Goal: Task Accomplishment & Management: Manage account settings

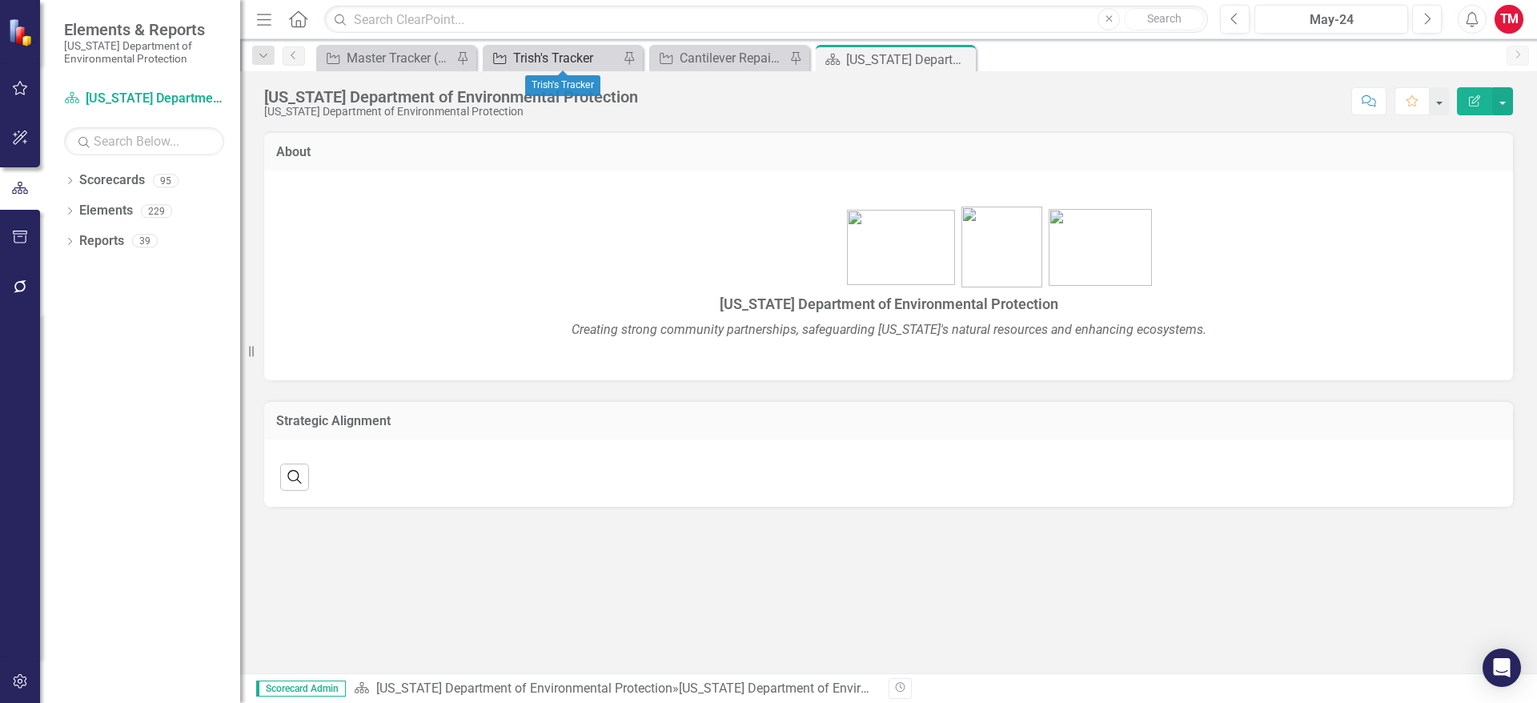
click at [530, 66] on div "Trish's Tracker" at bounding box center [566, 58] width 106 height 20
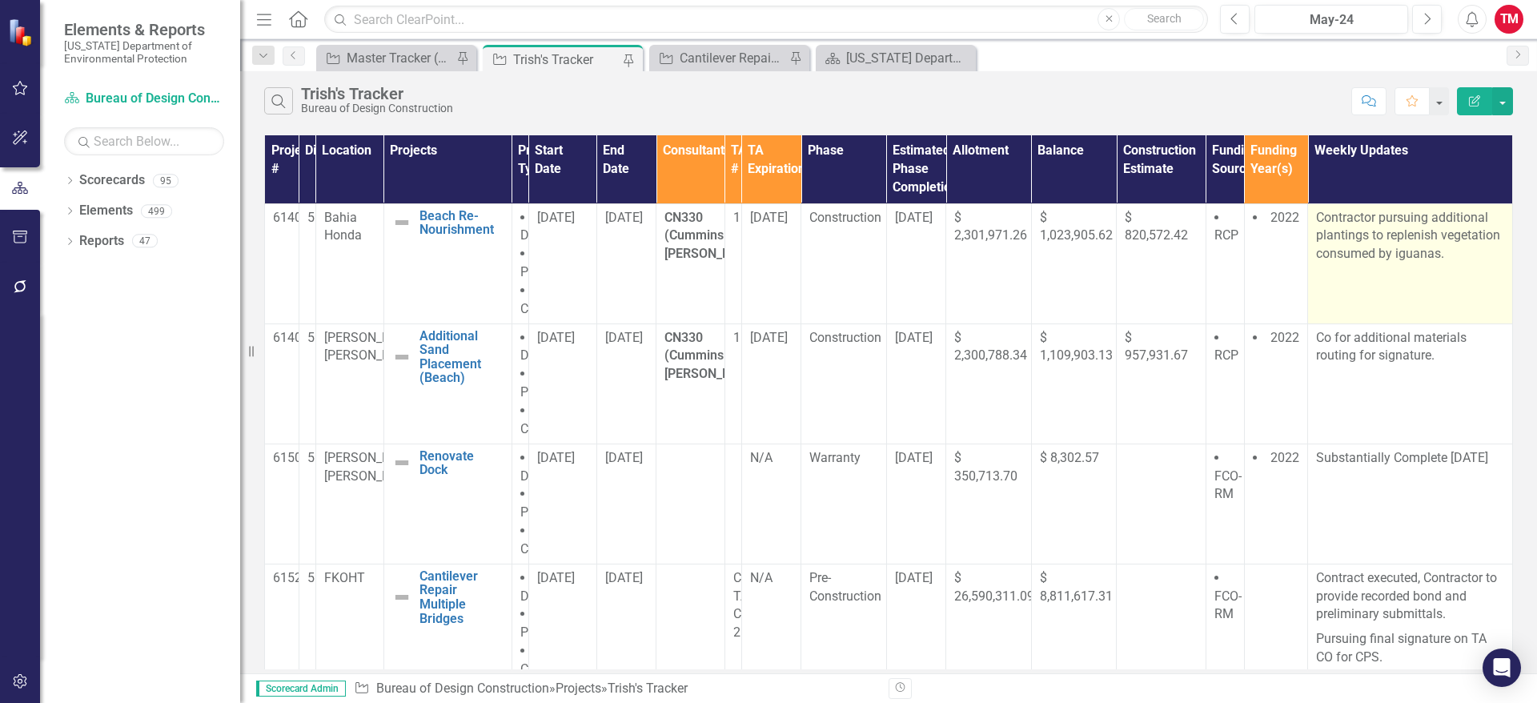
click at [1442, 263] on p "Contractor pursuing additional plantings to replenish vegetation consumed by ig…" at bounding box center [1410, 236] width 188 height 55
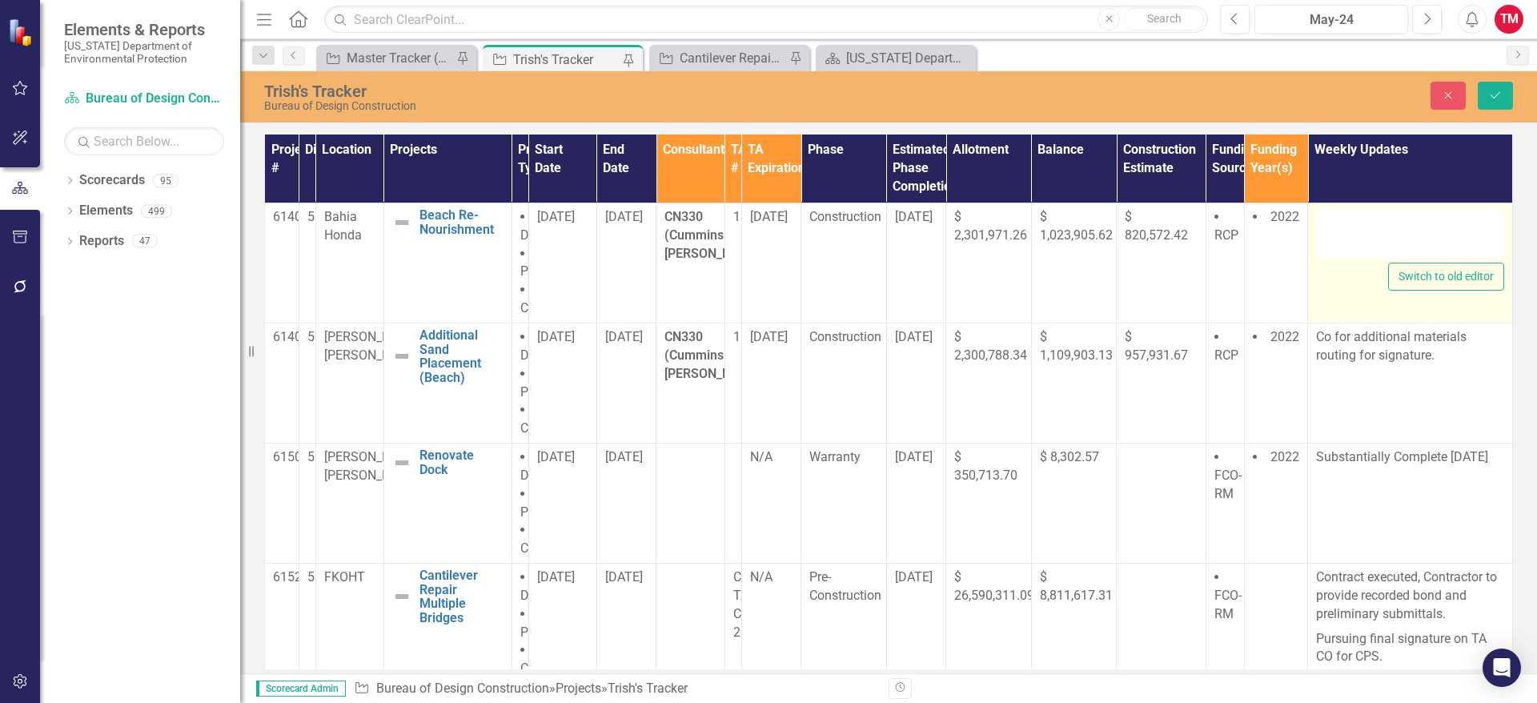
type textarea "<p>Contractor pursuing additional plantings to replenish vegetation consumed by…"
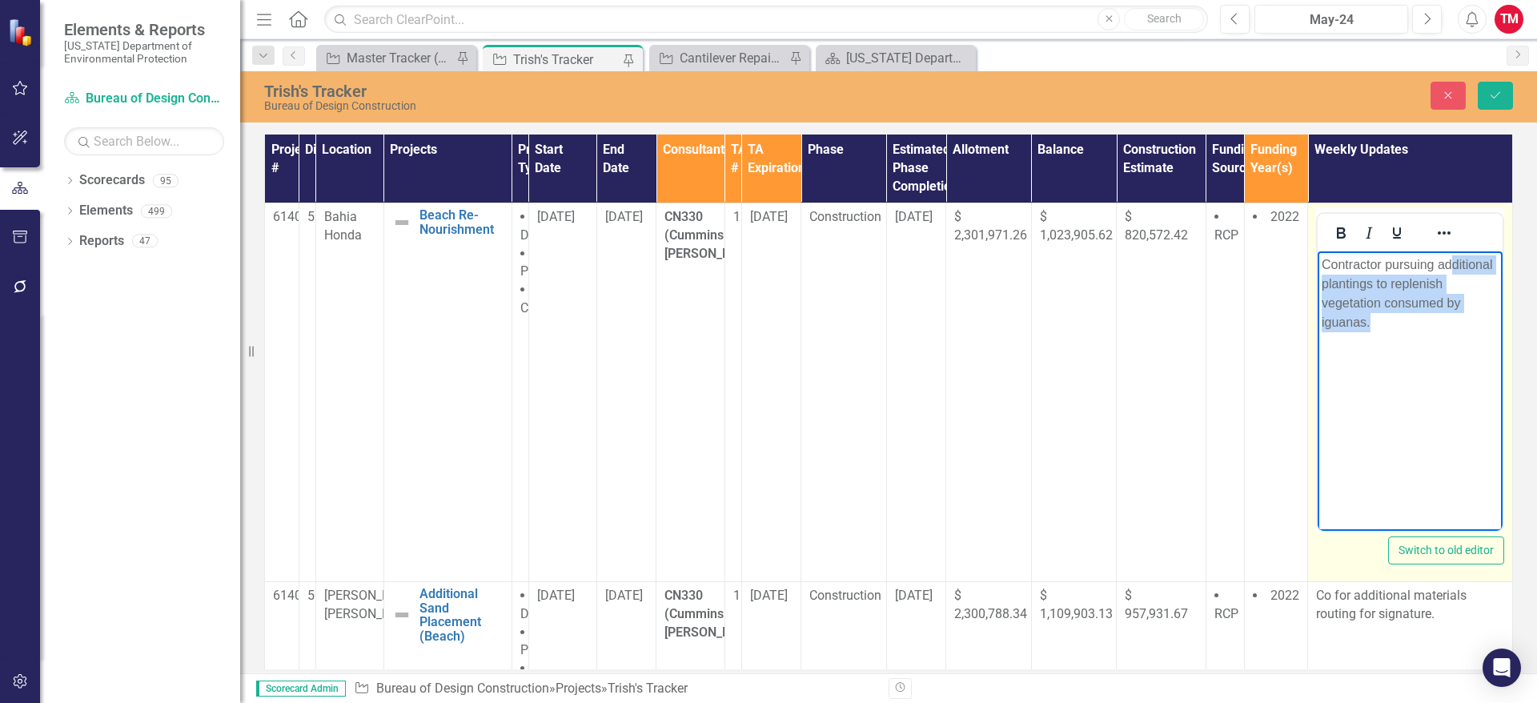
drag, startPoint x: 2759, startPoint y: 514, endPoint x: 1434, endPoint y: 330, distance: 1338.4
click at [1434, 330] on p "Contractor pursuing additional plantings to replenish vegetation consumed by ig…" at bounding box center [1410, 293] width 177 height 77
drag, startPoint x: 1322, startPoint y: 287, endPoint x: 1373, endPoint y: 320, distance: 61.3
click at [1373, 320] on p "Contractor pursuing additional plantings to replenish vegetation consumed by ig…" at bounding box center [1410, 293] width 177 height 77
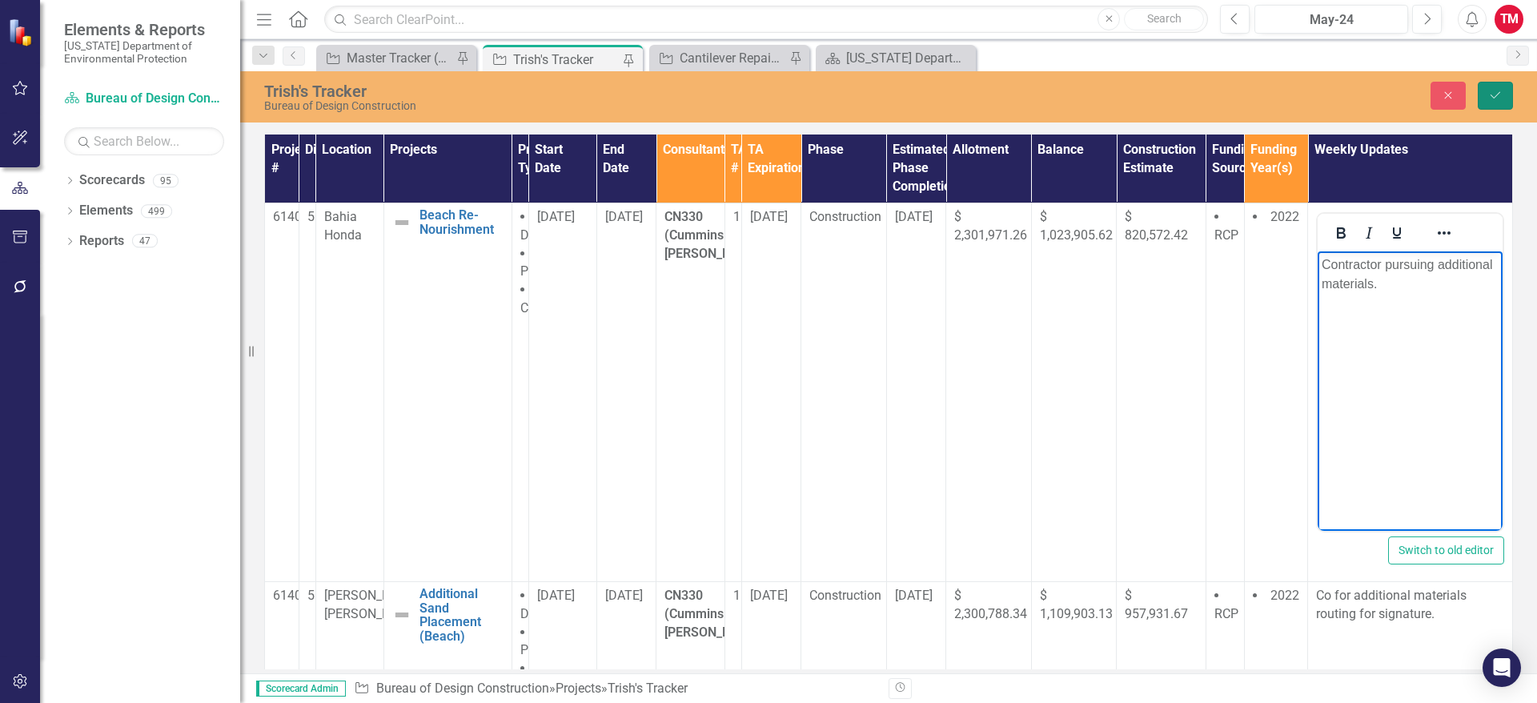
click at [1499, 99] on icon "Save" at bounding box center [1495, 95] width 14 height 11
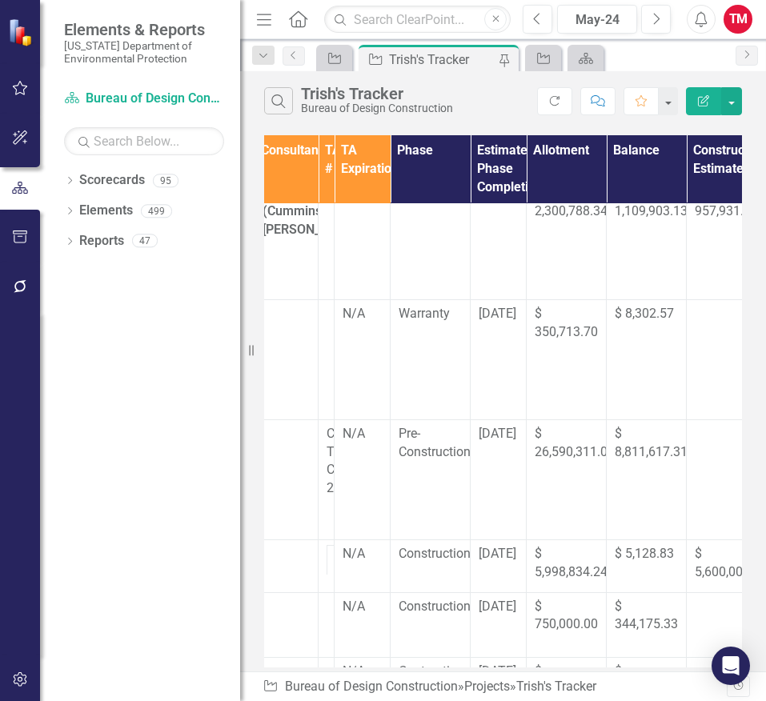
scroll to position [144, 375]
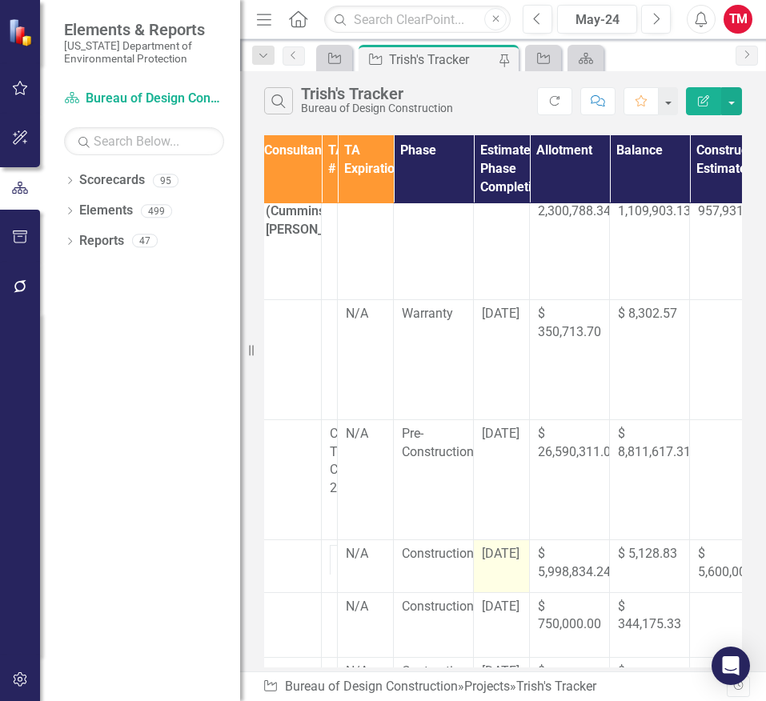
click at [520, 552] on span "[DATE]" at bounding box center [501, 553] width 38 height 15
click at [520, 551] on span "[DATE]" at bounding box center [501, 553] width 38 height 15
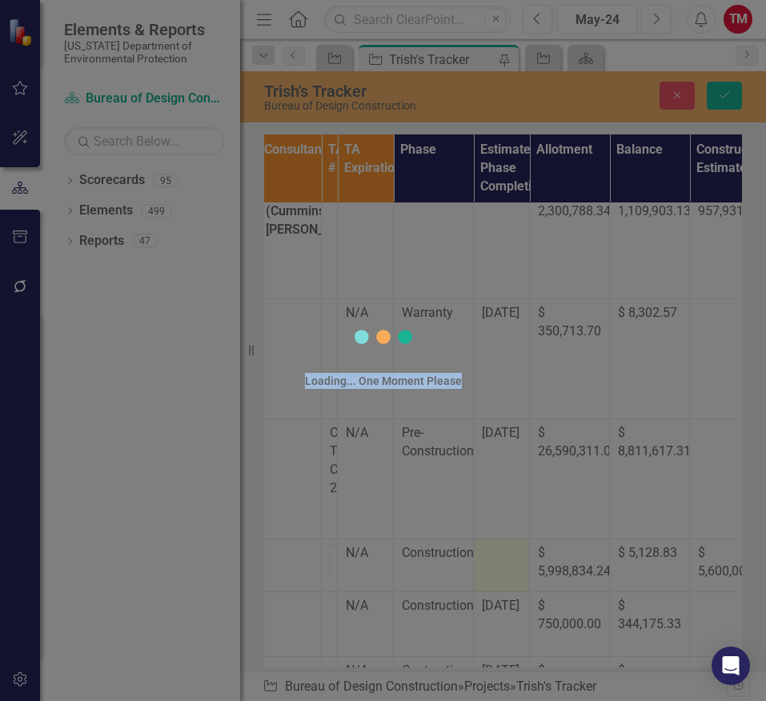
click at [524, 551] on div "Loading... One Moment Please" at bounding box center [383, 350] width 480 height 701
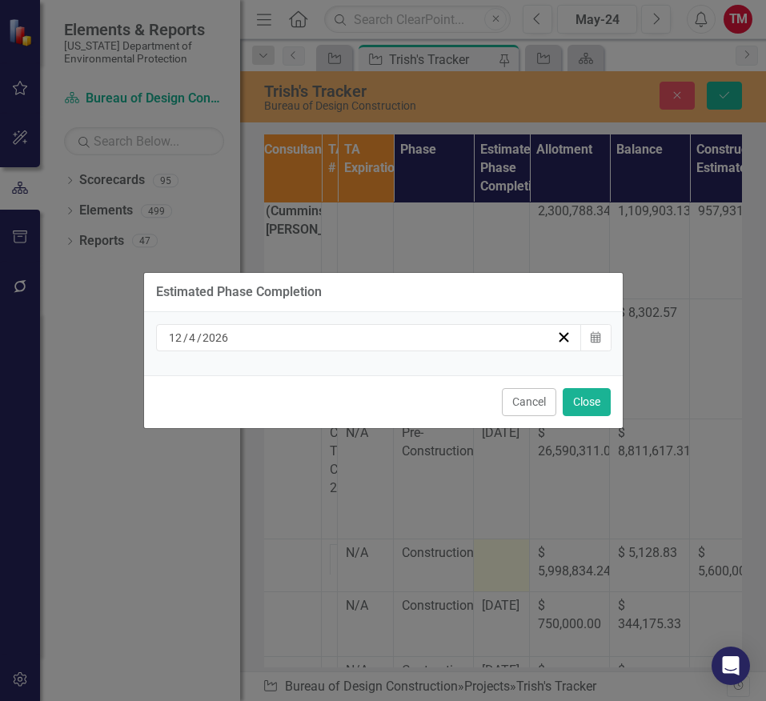
click at [273, 339] on div "[DATE]" at bounding box center [362, 338] width 391 height 16
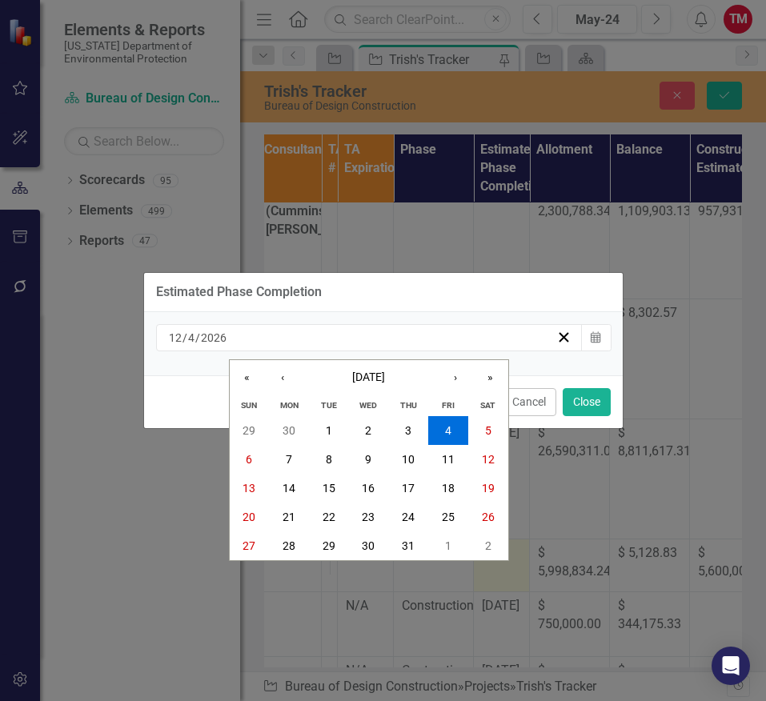
click at [273, 339] on div "[DATE] [DATE]" at bounding box center [362, 338] width 391 height 16
click at [223, 337] on input "2026" at bounding box center [213, 338] width 27 height 16
type input "2025"
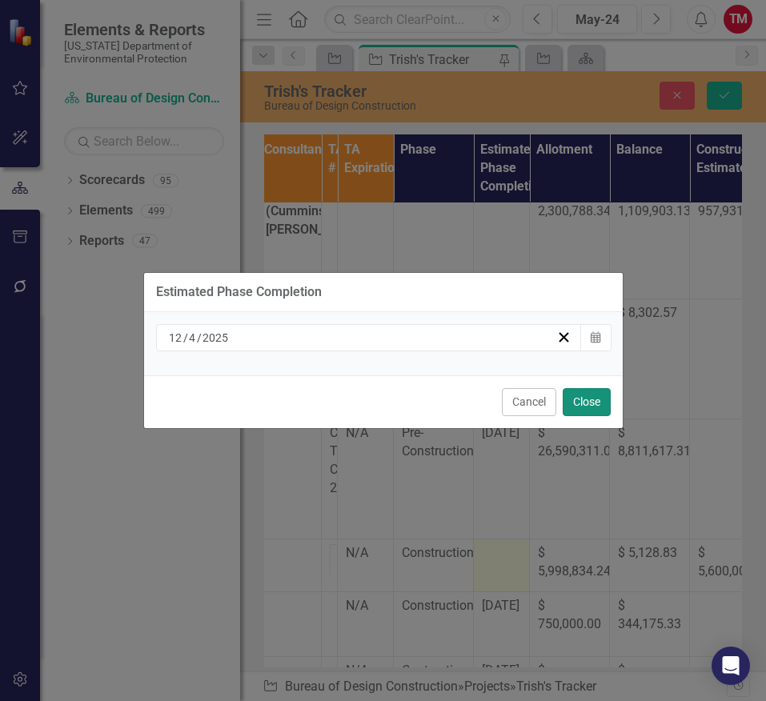
click at [588, 403] on button "Close" at bounding box center [587, 402] width 48 height 28
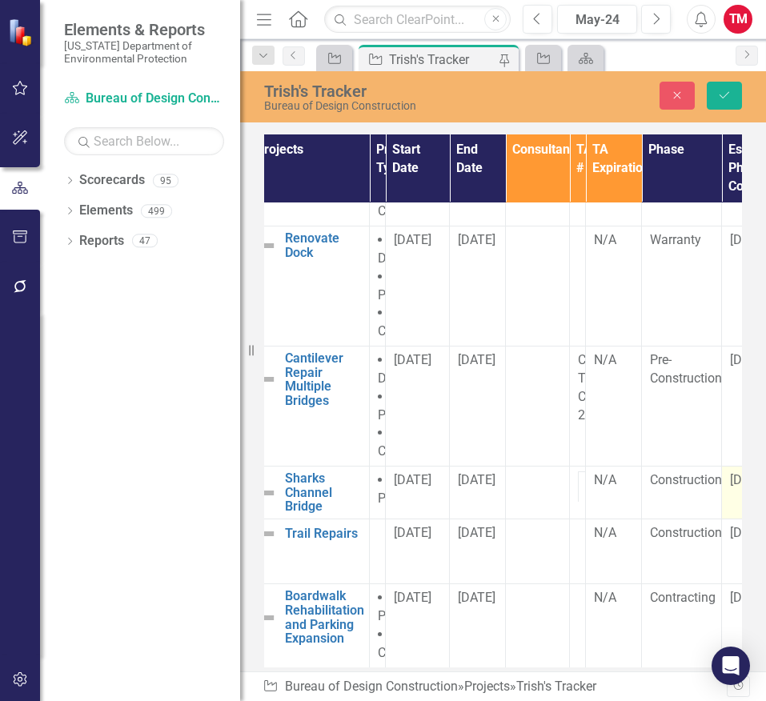
scroll to position [227, 98]
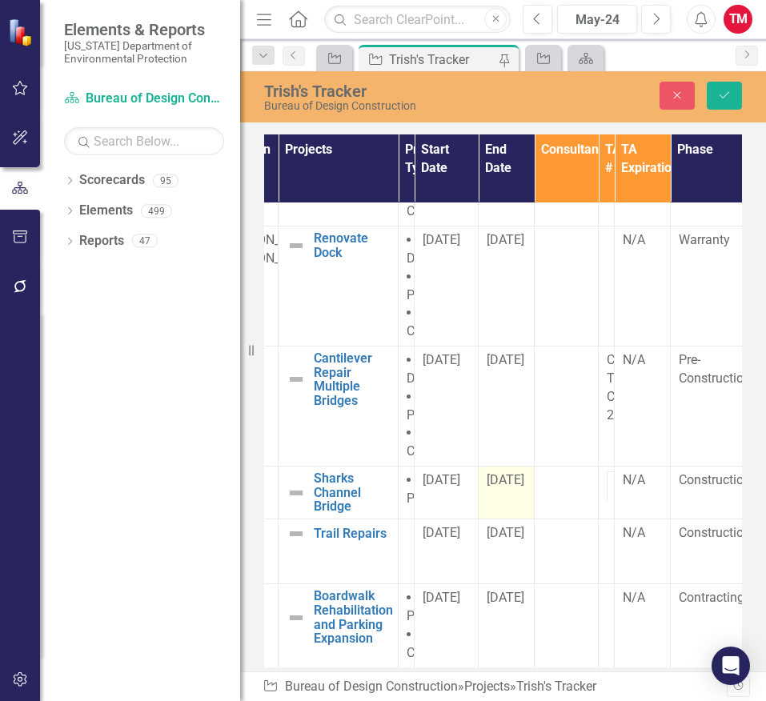
click at [524, 472] on span "[DATE]" at bounding box center [506, 479] width 38 height 15
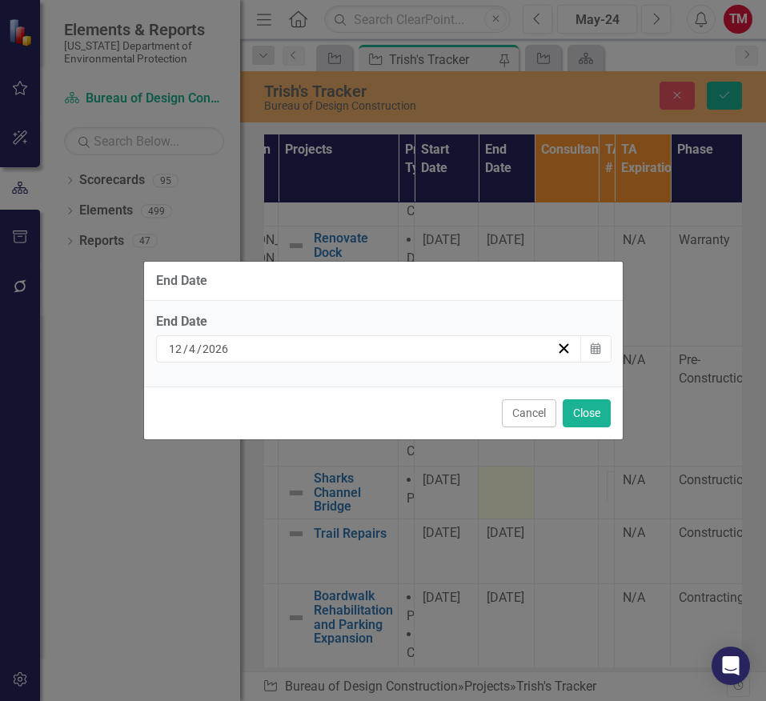
click at [284, 347] on div "[DATE]" at bounding box center [362, 349] width 391 height 16
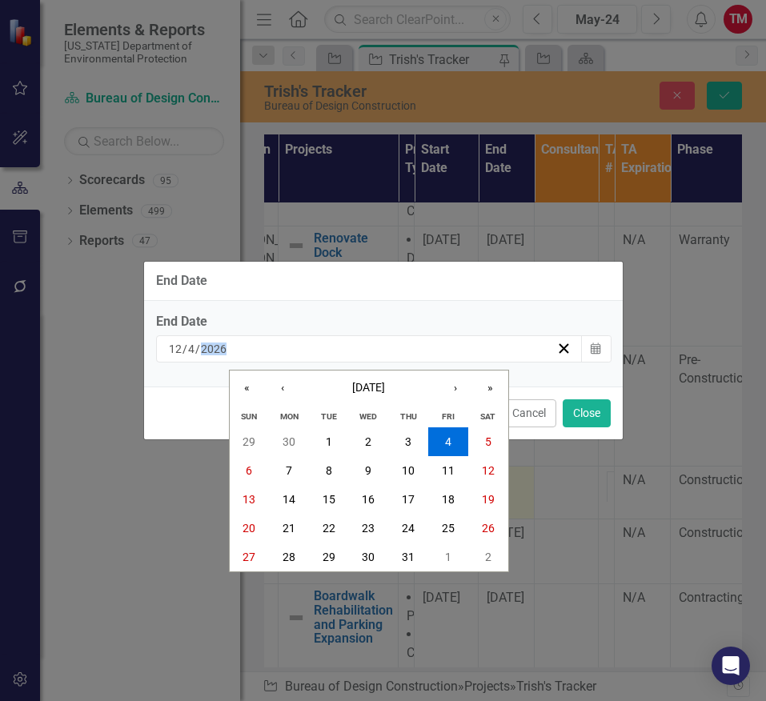
click at [284, 347] on div "[DATE] [DATE]" at bounding box center [362, 349] width 391 height 16
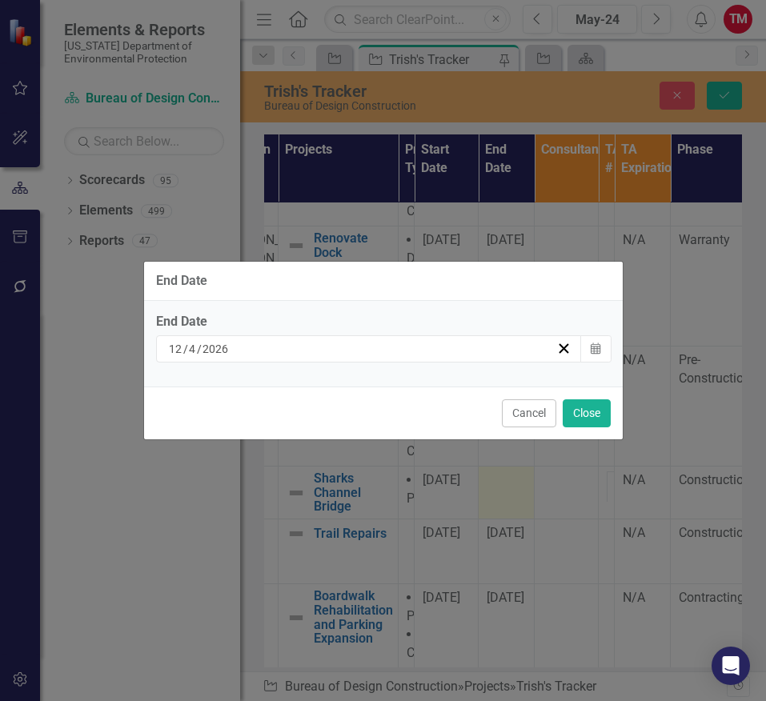
click at [228, 347] on input "2026" at bounding box center [216, 349] width 28 height 16
click at [231, 343] on div "[DATE]" at bounding box center [362, 349] width 391 height 16
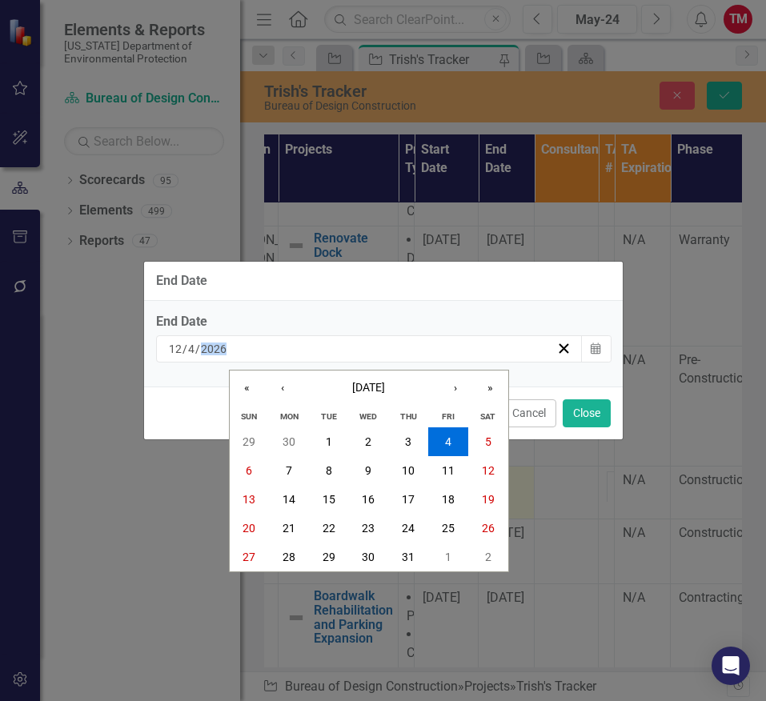
click at [231, 343] on div "[DATE] [DATE]" at bounding box center [362, 349] width 391 height 16
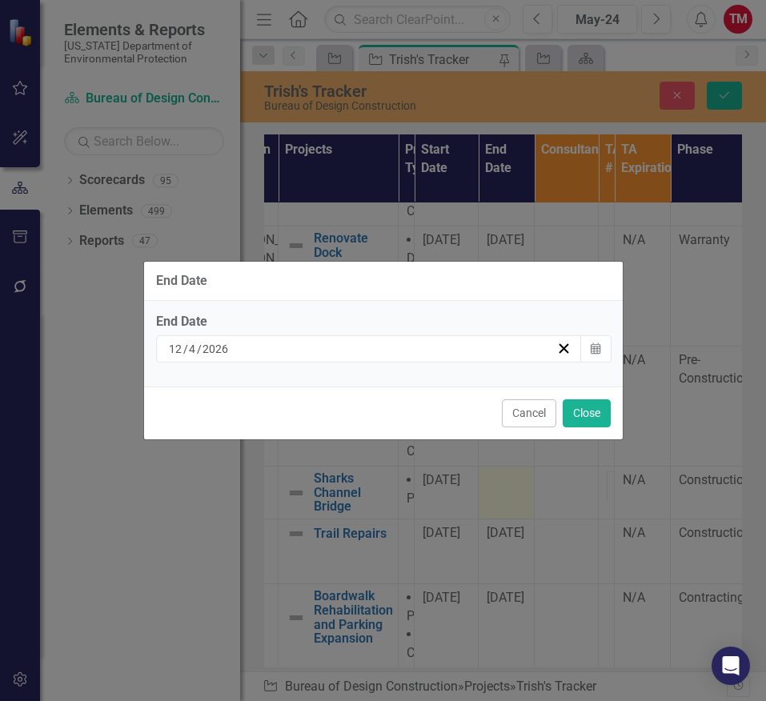
click at [219, 346] on input "2026" at bounding box center [216, 349] width 28 height 16
click at [229, 349] on input "2026" at bounding box center [216, 349] width 28 height 16
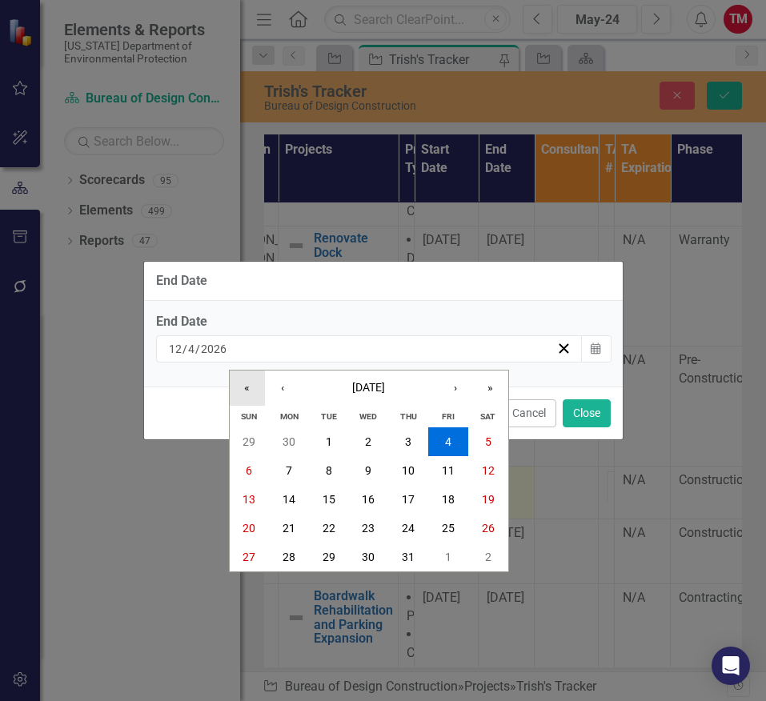
click at [251, 380] on button "«" at bounding box center [247, 388] width 35 height 35
click at [403, 438] on button "4" at bounding box center [408, 441] width 40 height 29
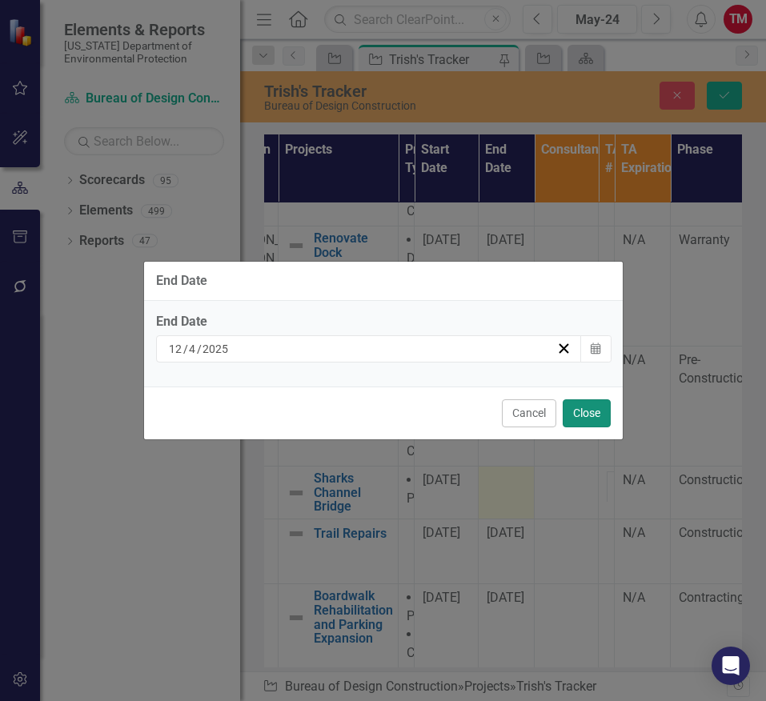
click at [581, 420] on button "Close" at bounding box center [587, 413] width 48 height 28
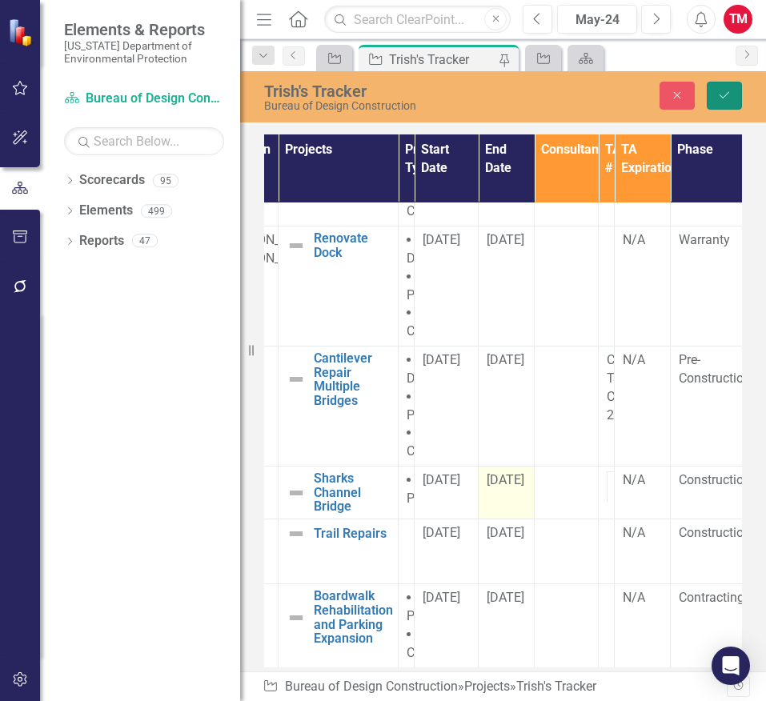
click at [709, 90] on button "Save" at bounding box center [724, 96] width 35 height 28
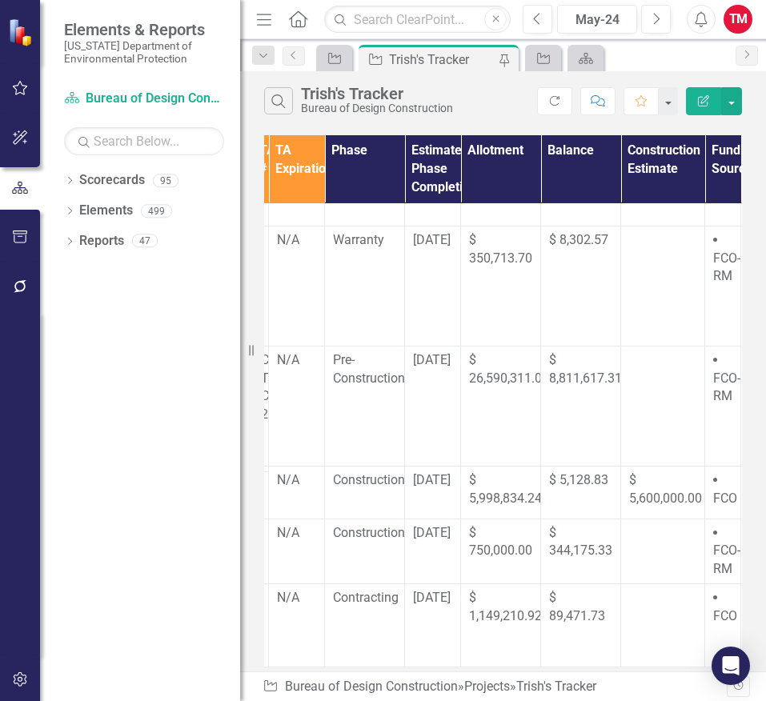
scroll to position [230, 453]
